Goal: Check status: Check status

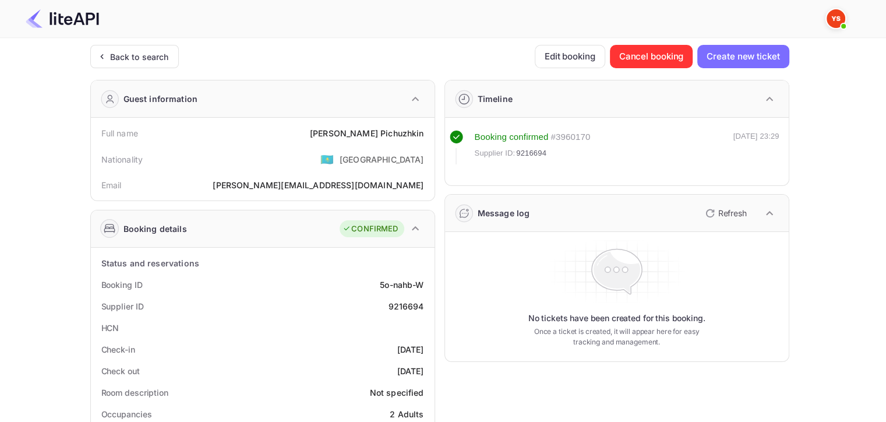
click at [163, 64] on div "Back to search" at bounding box center [134, 56] width 89 height 23
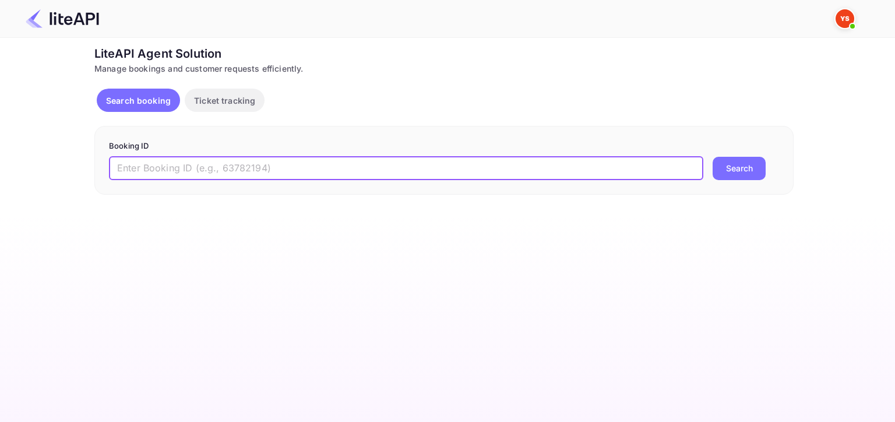
click at [365, 177] on input "text" at bounding box center [406, 168] width 594 height 23
paste input "9089799"
type input "9089799"
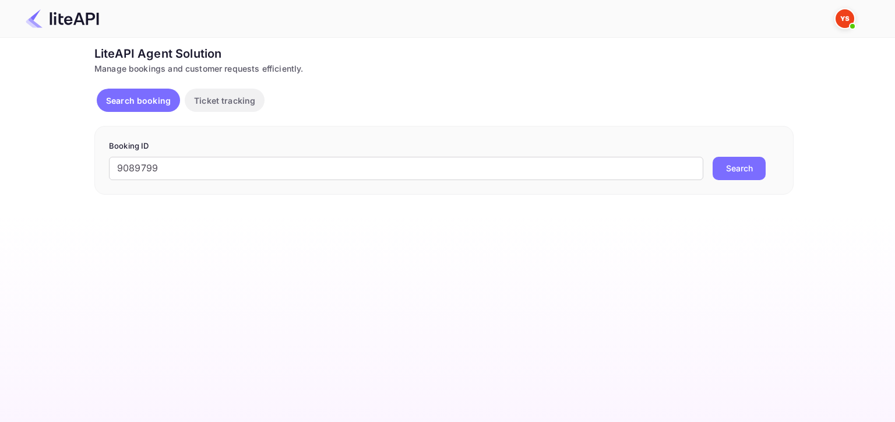
click at [763, 170] on button "Search" at bounding box center [739, 168] width 53 height 23
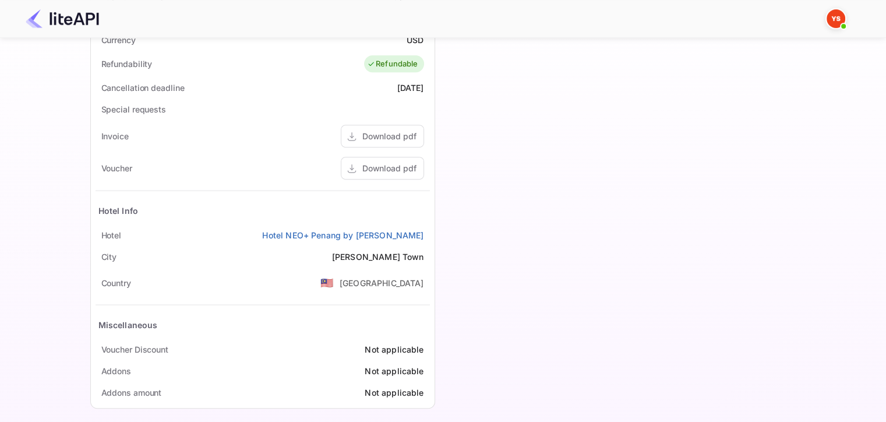
scroll to position [490, 0]
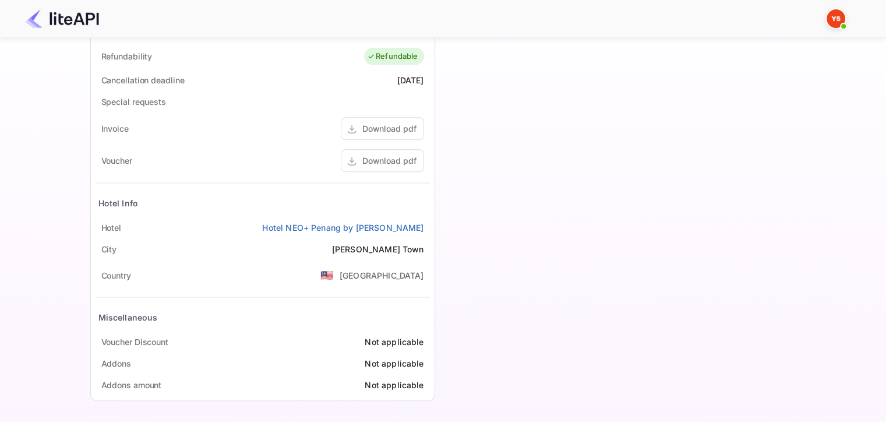
click at [400, 160] on div "Download pdf" at bounding box center [389, 160] width 54 height 12
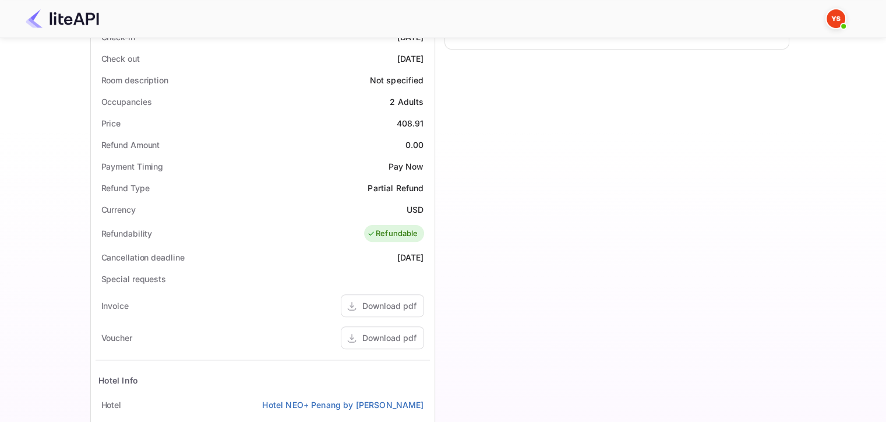
scroll to position [198, 0]
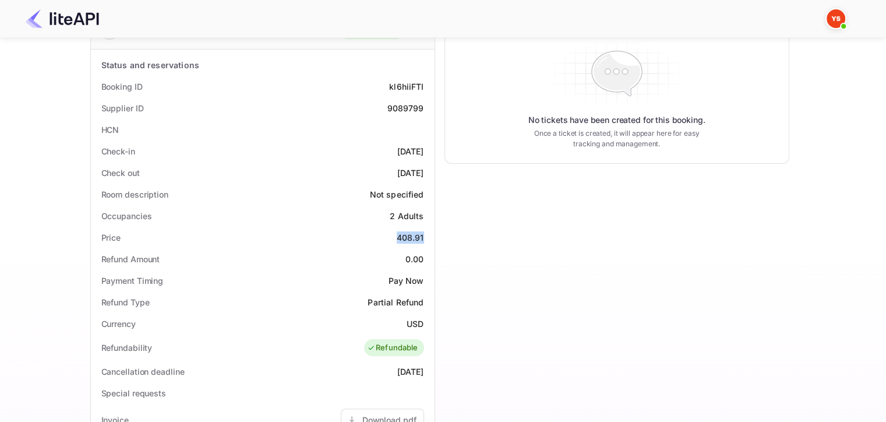
drag, startPoint x: 397, startPoint y: 234, endPoint x: 422, endPoint y: 234, distance: 24.5
click at [422, 234] on div "408.91" at bounding box center [410, 237] width 27 height 12
copy div "408.91"
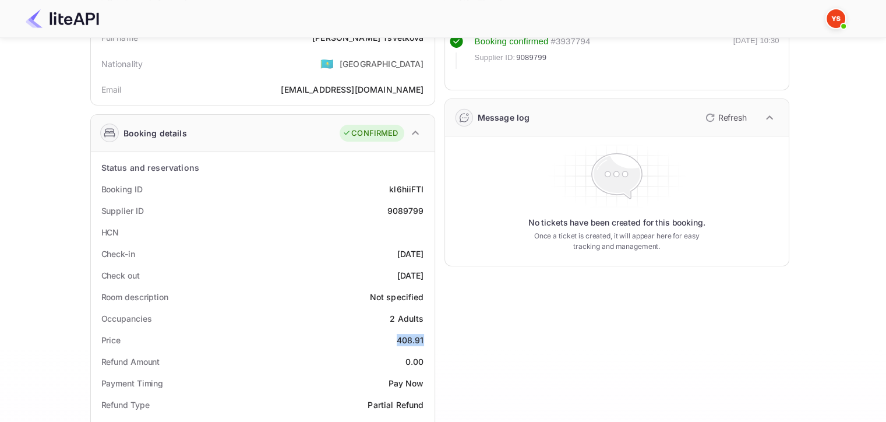
scroll to position [23, 0]
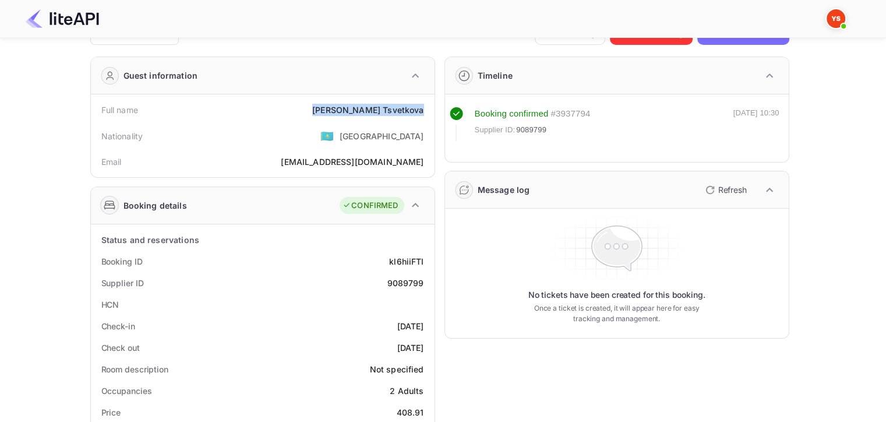
drag, startPoint x: 354, startPoint y: 105, endPoint x: 427, endPoint y: 110, distance: 72.4
click at [427, 110] on div "Full name [PERSON_NAME]" at bounding box center [263, 110] width 335 height 22
copy div "[PERSON_NAME]"
